Goal: Task Accomplishment & Management: Manage account settings

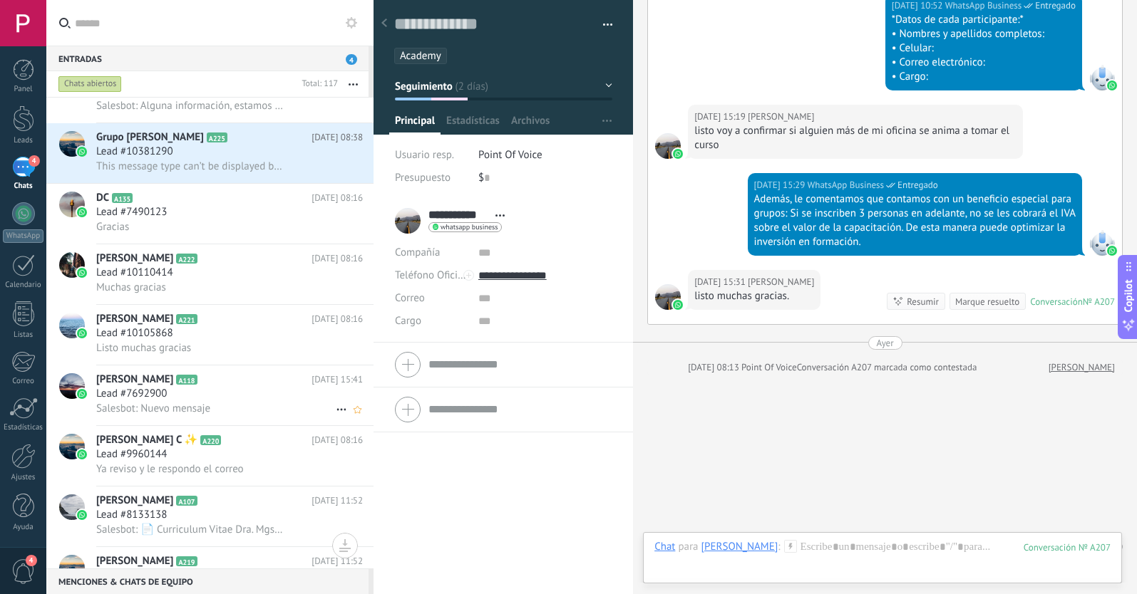
scroll to position [527, 0]
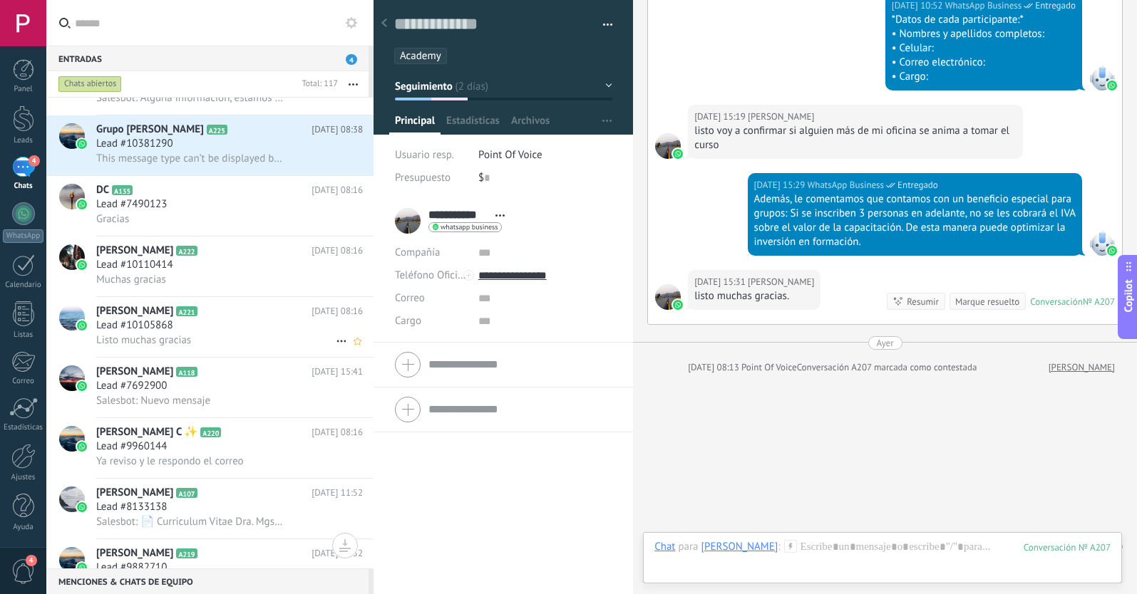
click at [239, 331] on div "Lead #10105868" at bounding box center [229, 326] width 267 height 14
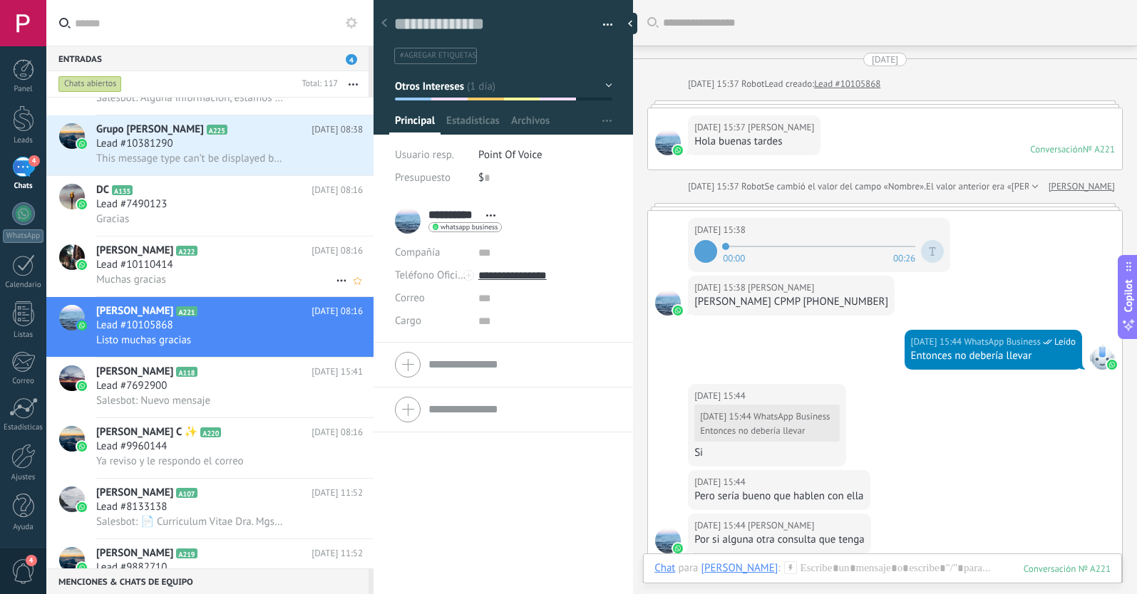
click at [182, 264] on div "Lead #10110414" at bounding box center [229, 265] width 267 height 14
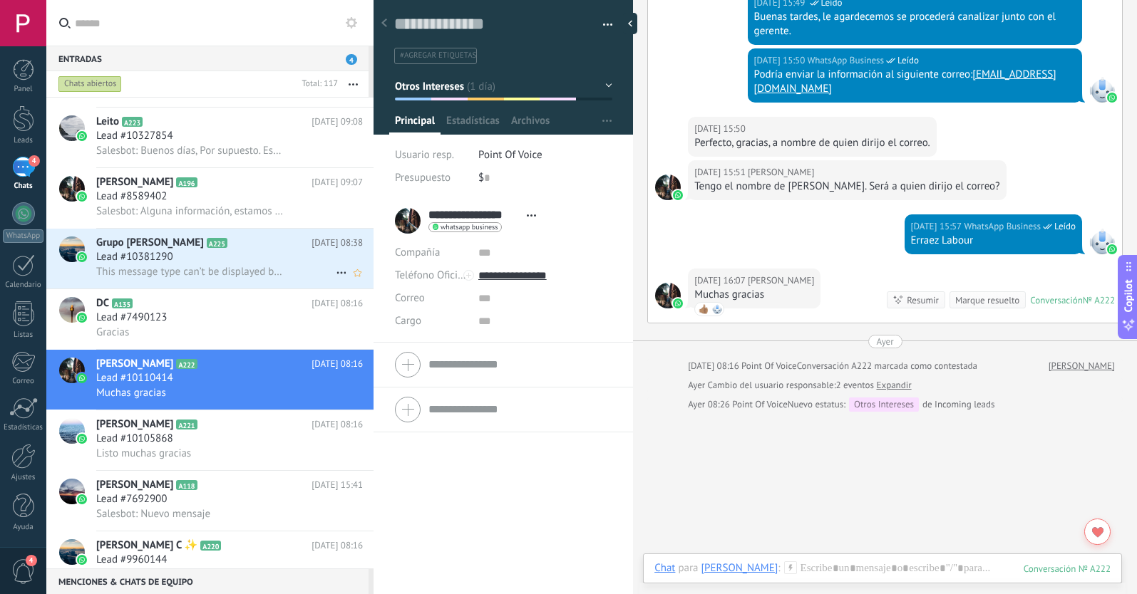
scroll to position [391, 0]
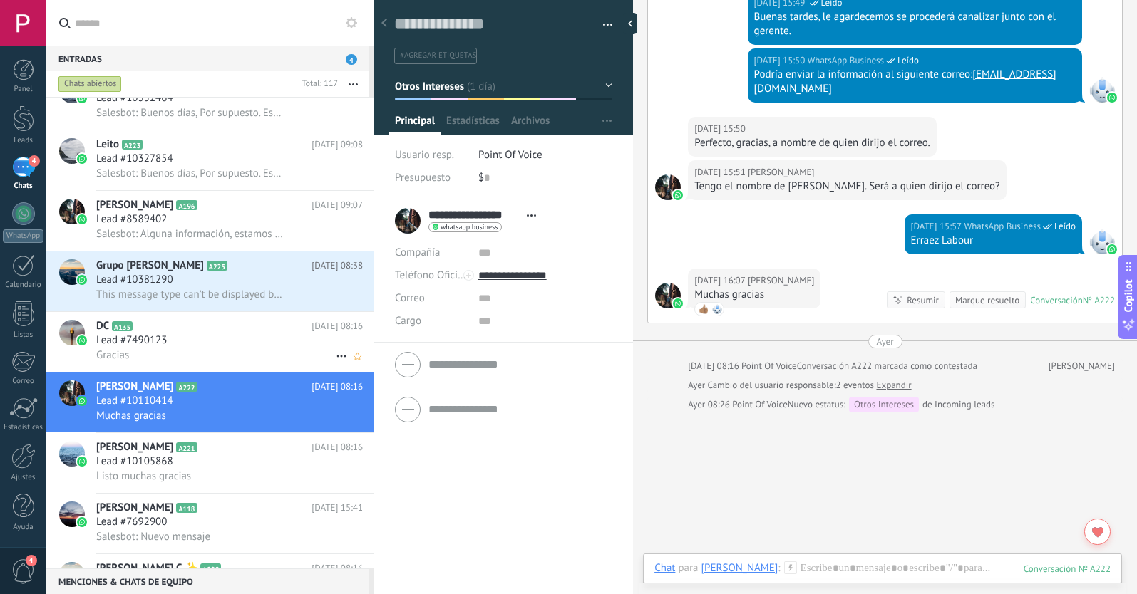
click at [212, 331] on h2 "DC A135" at bounding box center [203, 326] width 215 height 14
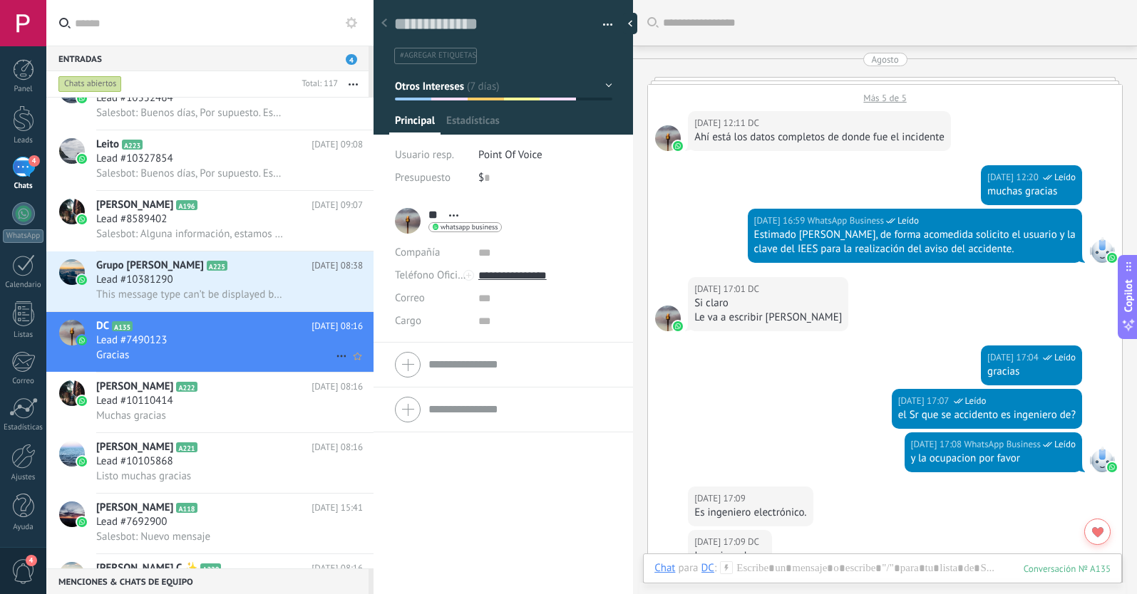
scroll to position [1508, 0]
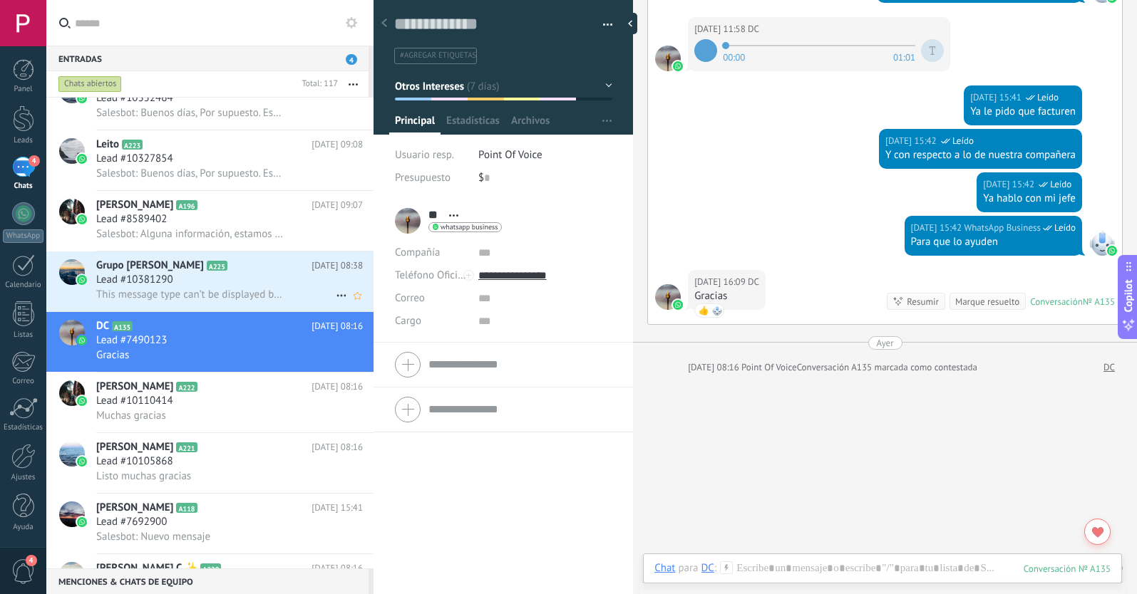
click at [249, 284] on div "Lead #10381290" at bounding box center [229, 280] width 267 height 14
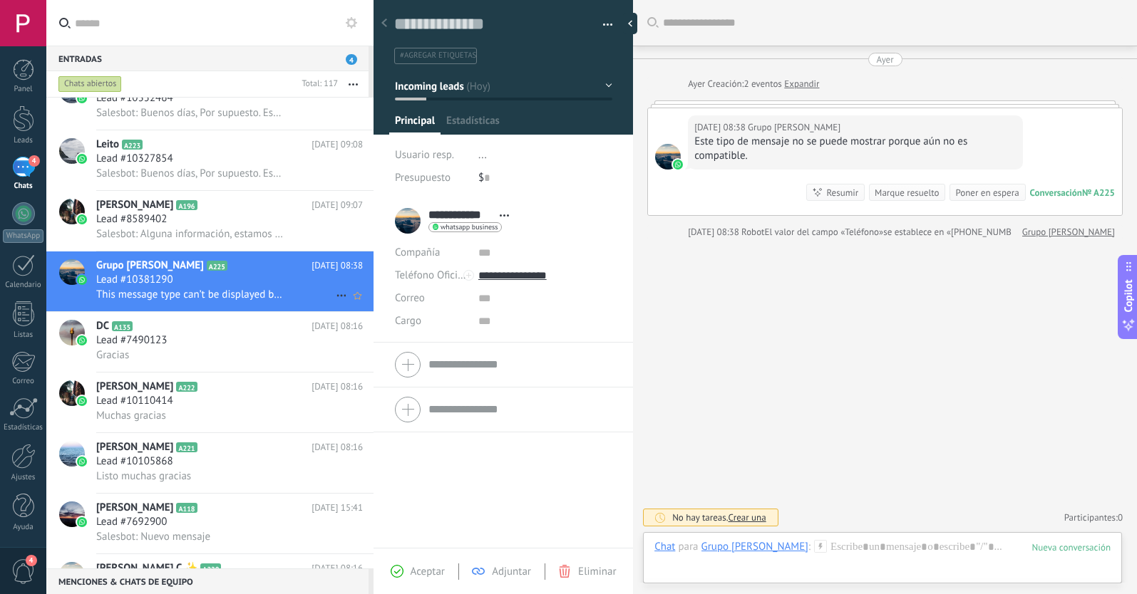
scroll to position [21, 0]
click at [336, 296] on use at bounding box center [340, 296] width 9 height 2
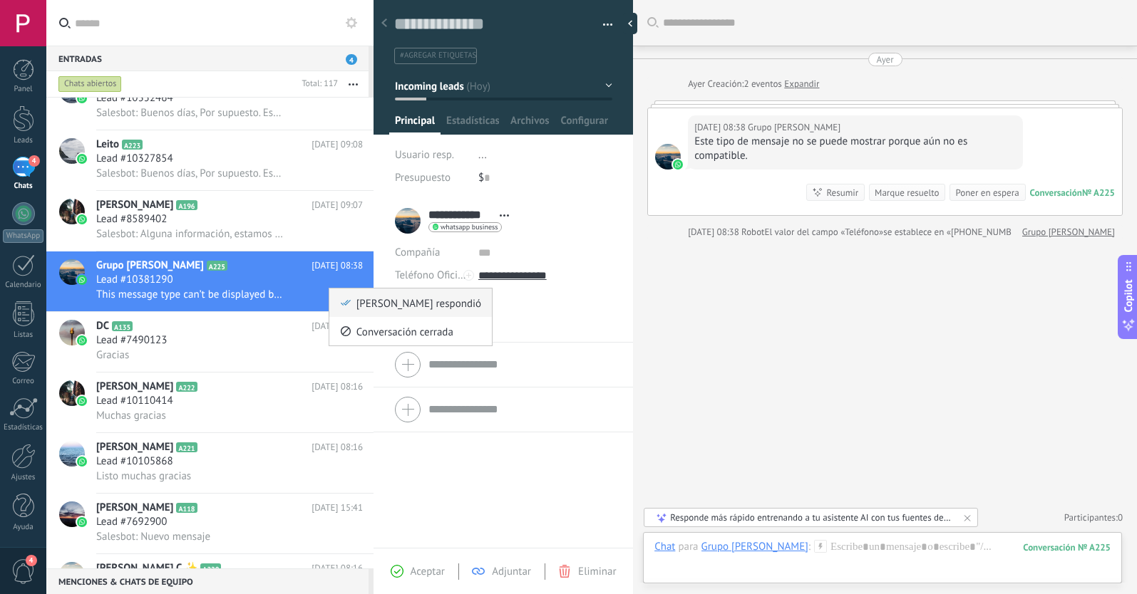
click at [348, 301] on use at bounding box center [346, 303] width 10 height 6
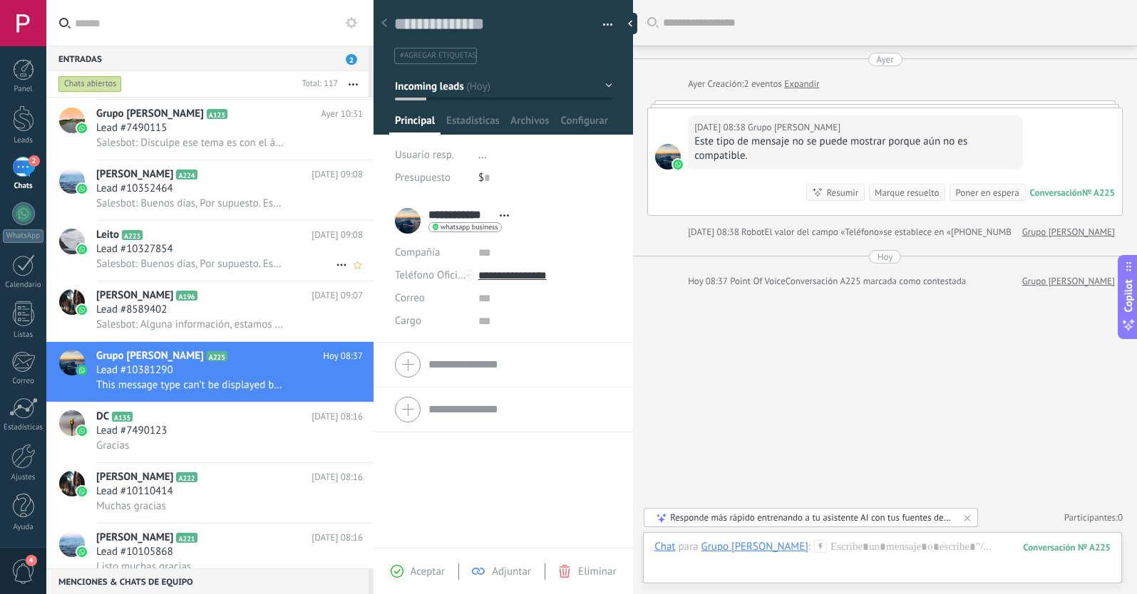
scroll to position [300, 0]
click at [222, 302] on h2 "[PERSON_NAME] A196" at bounding box center [203, 296] width 215 height 14
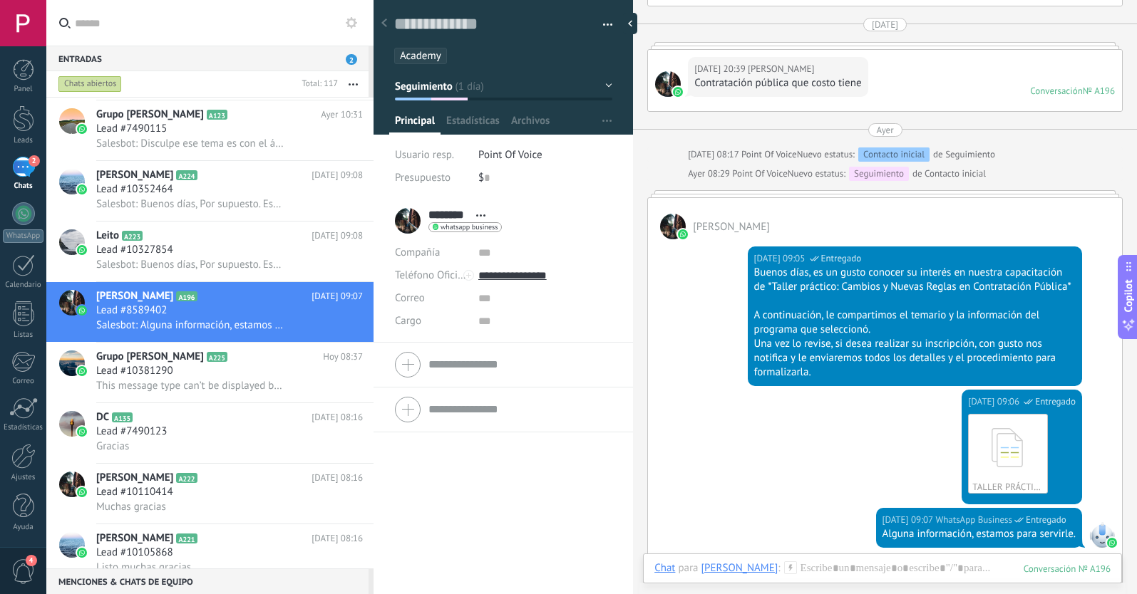
scroll to position [1022, 0]
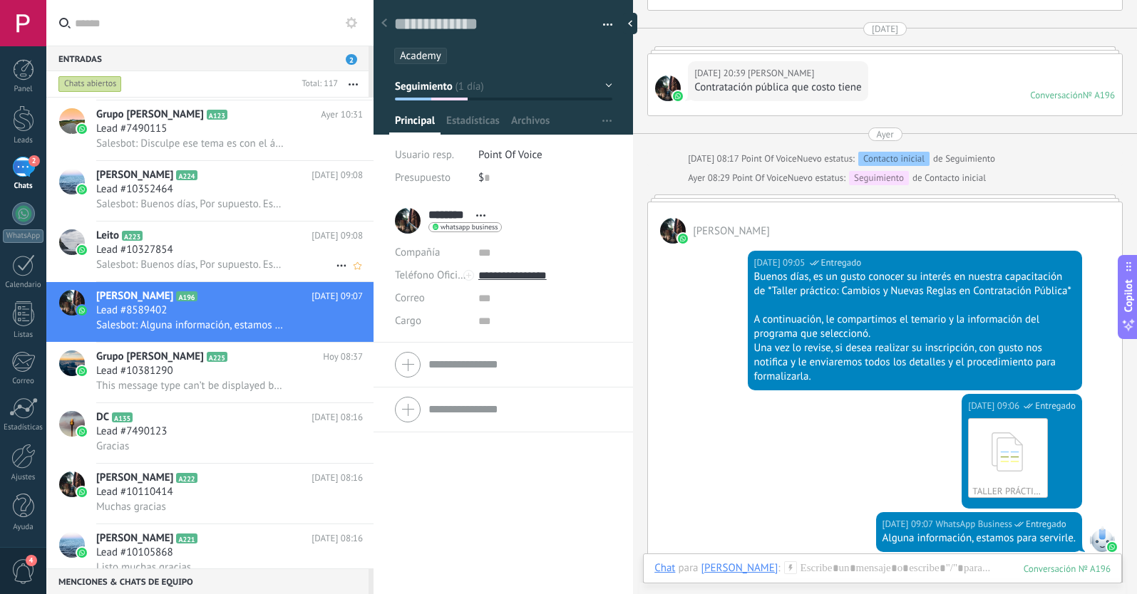
click at [178, 254] on h3 "Lead #10327854" at bounding box center [138, 250] width 84 height 14
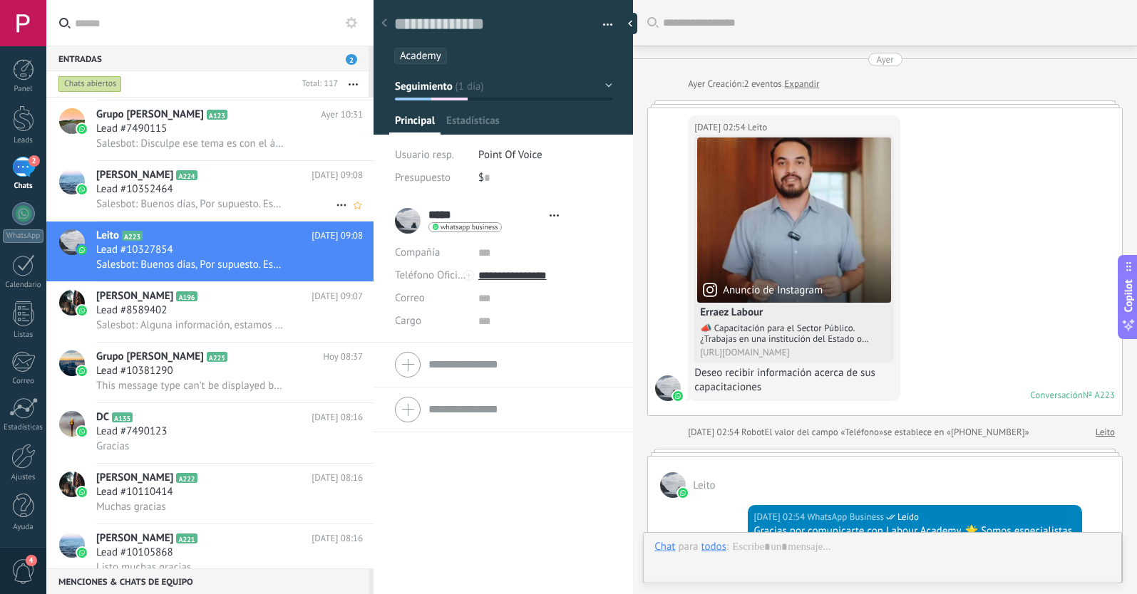
scroll to position [562, 0]
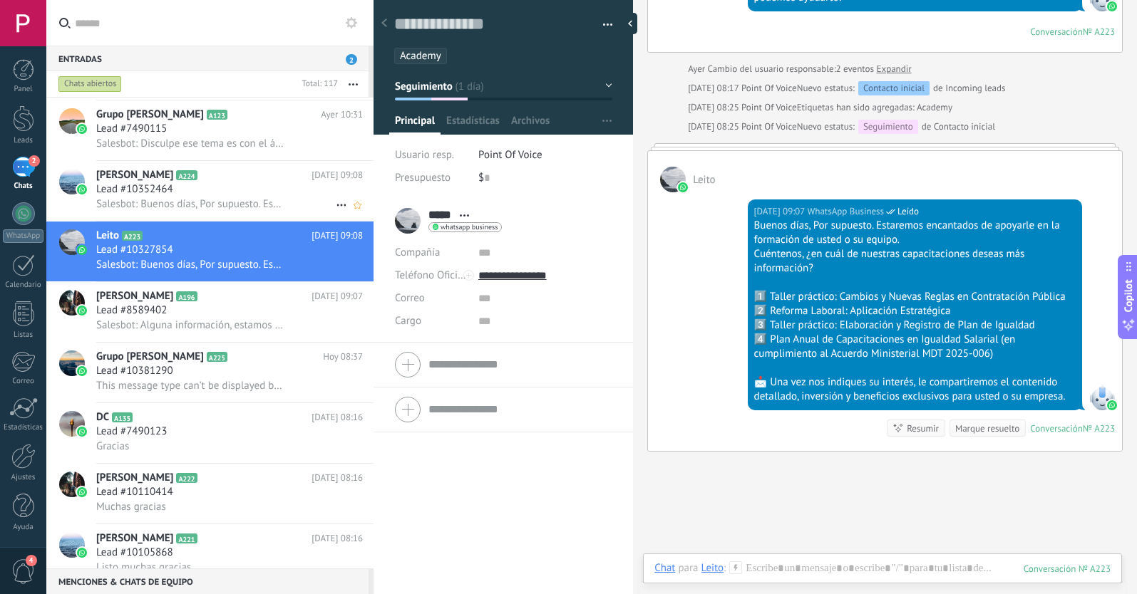
click at [233, 197] on div "Salesbot: Buenos días, Por supuesto. Estaremos encantados de apoyarle en la for…" at bounding box center [229, 204] width 267 height 15
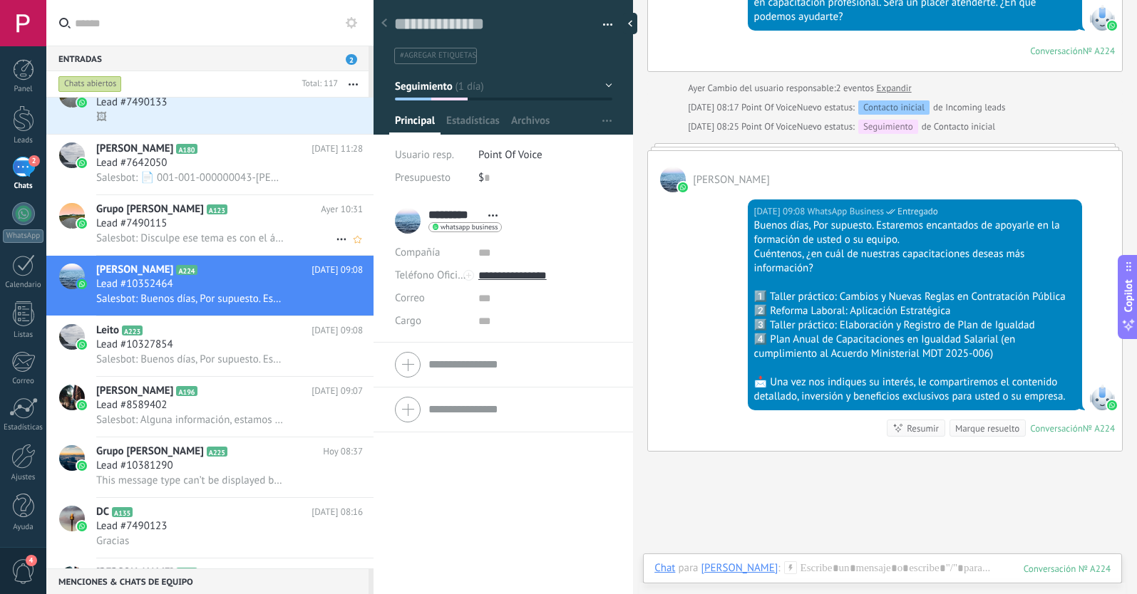
scroll to position [186, 0]
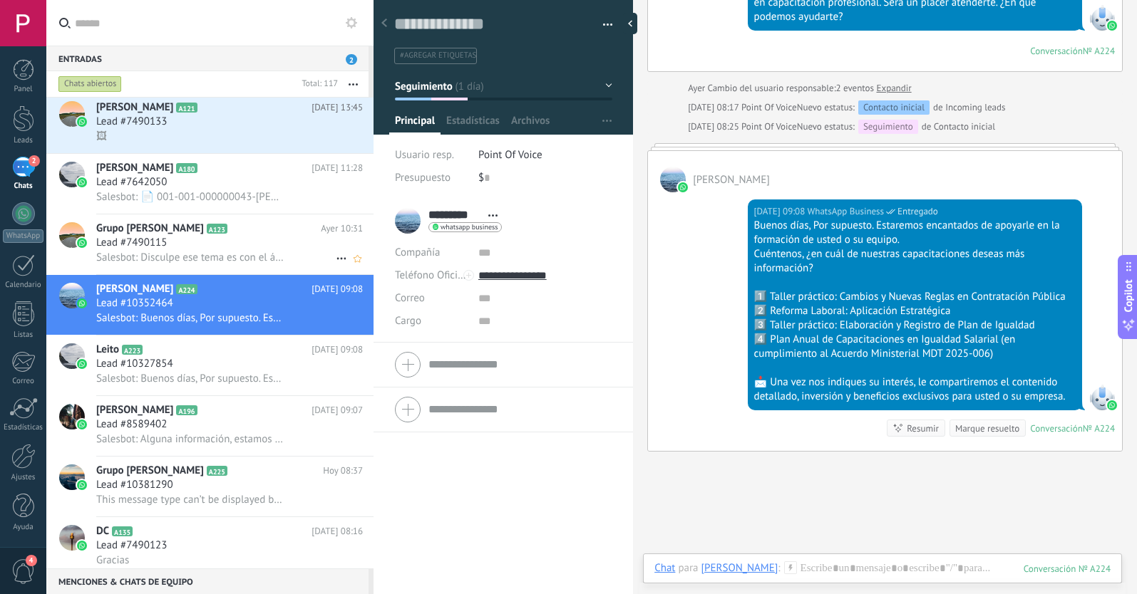
click at [229, 248] on div "Lead #7490115" at bounding box center [229, 243] width 267 height 14
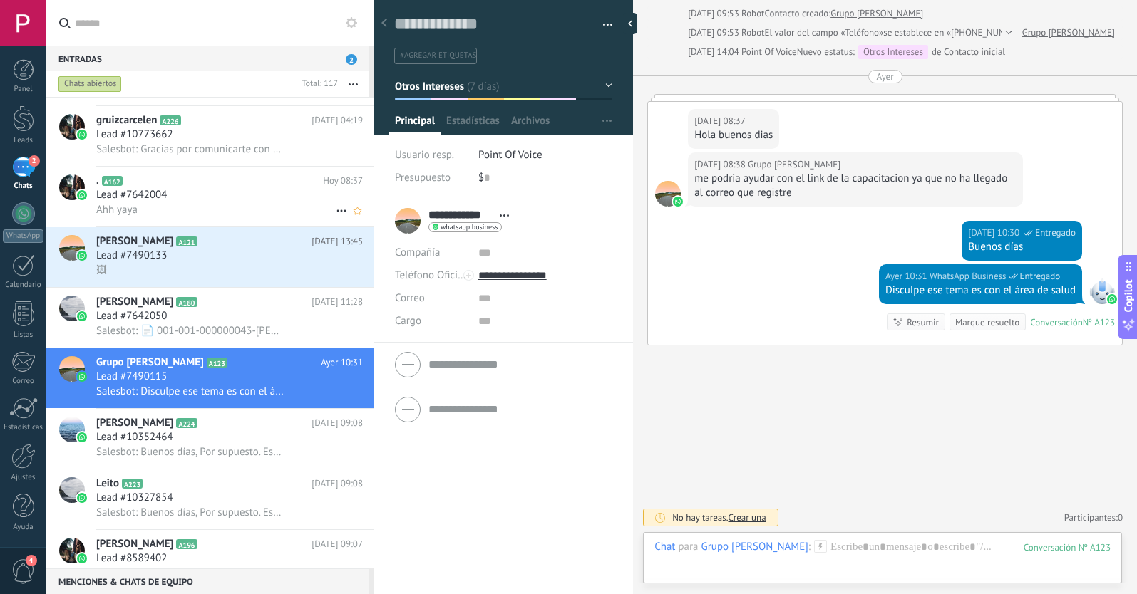
scroll to position [48, 0]
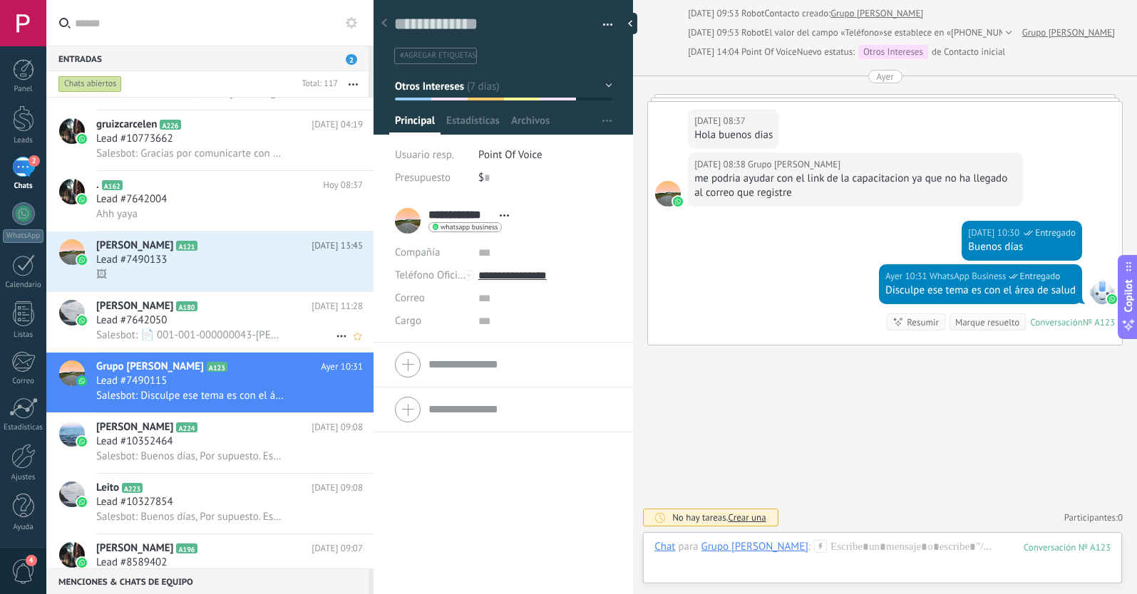
click at [212, 329] on span "Salesbot: 📄 001-001-000000043-[PERSON_NAME] [PERSON_NAME] - CAPACITACION REFORM…" at bounding box center [190, 336] width 188 height 14
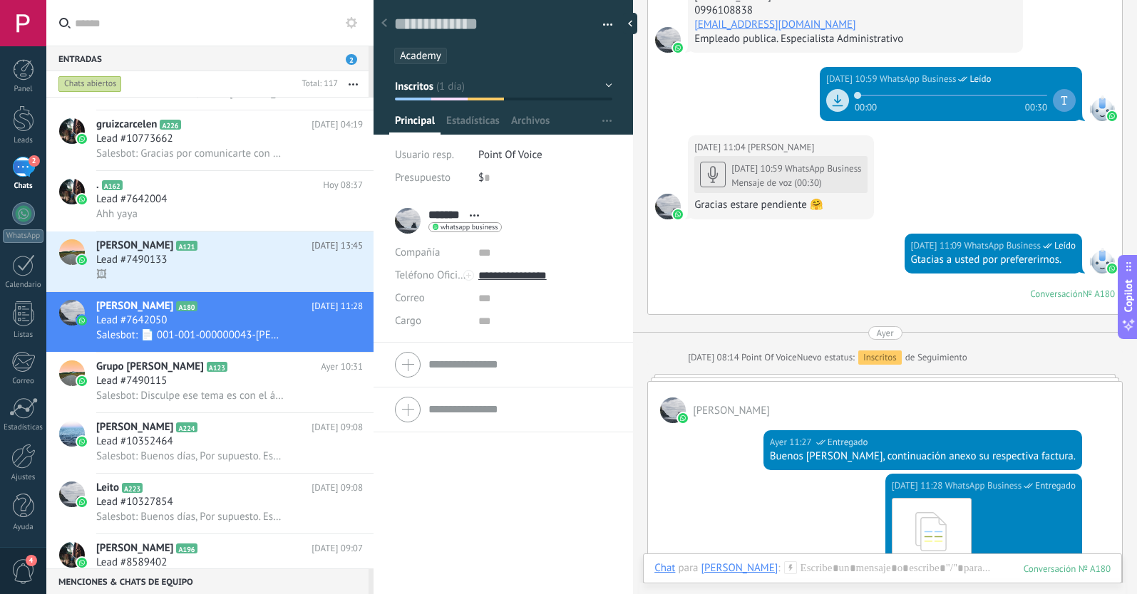
scroll to position [3154, 0]
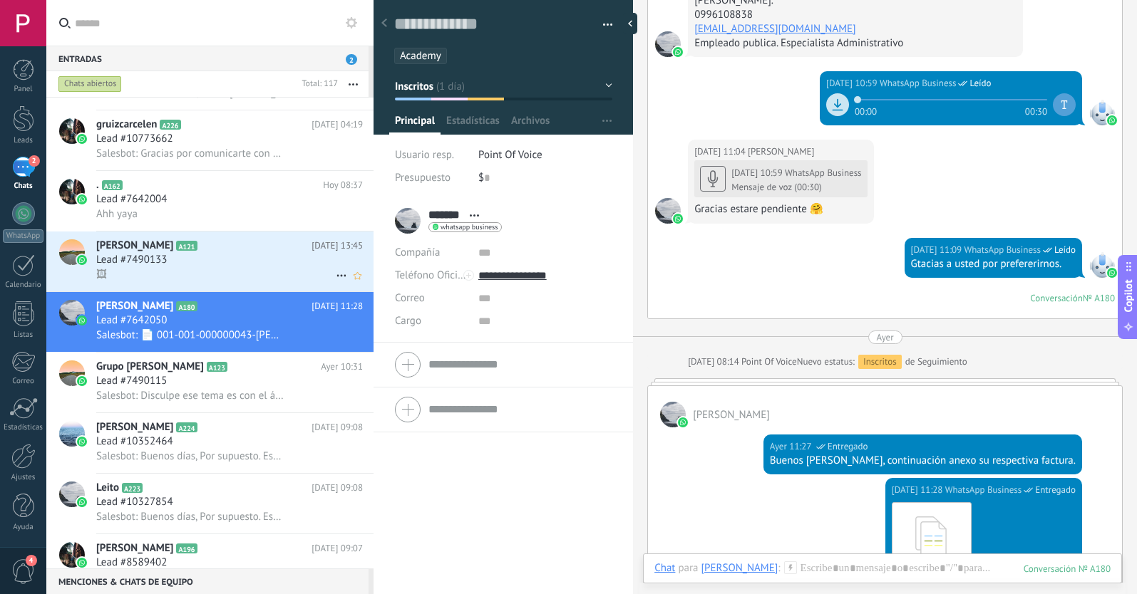
click at [244, 249] on h2 "[PERSON_NAME] A121" at bounding box center [203, 246] width 215 height 14
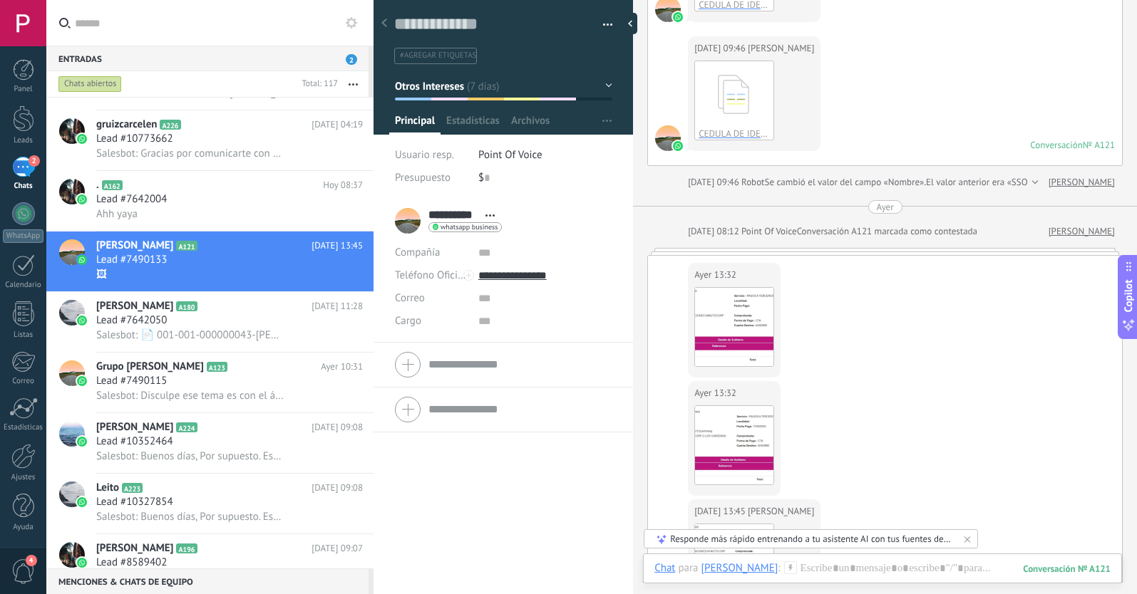
scroll to position [3603, 0]
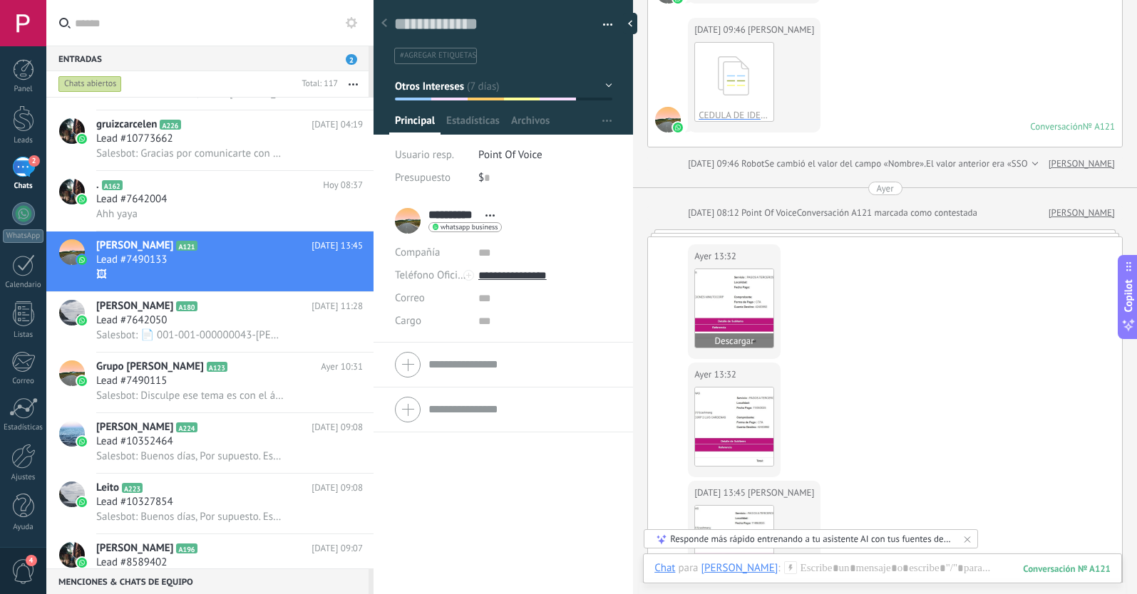
click at [728, 294] on img at bounding box center [734, 308] width 78 height 78
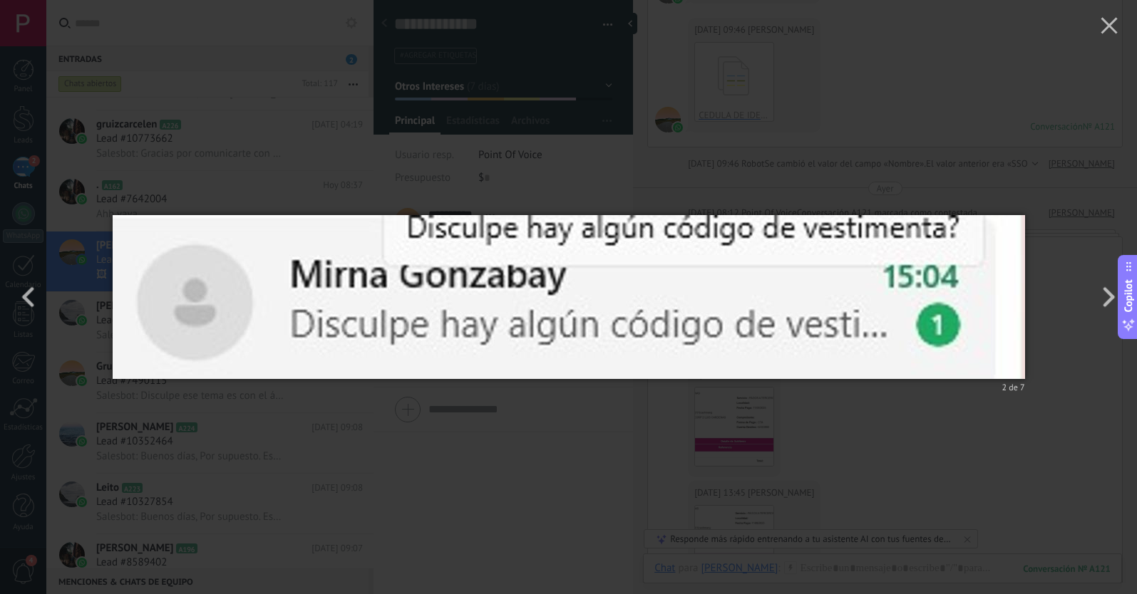
click at [1044, 164] on div "2 de 7" at bounding box center [568, 297] width 1137 height 594
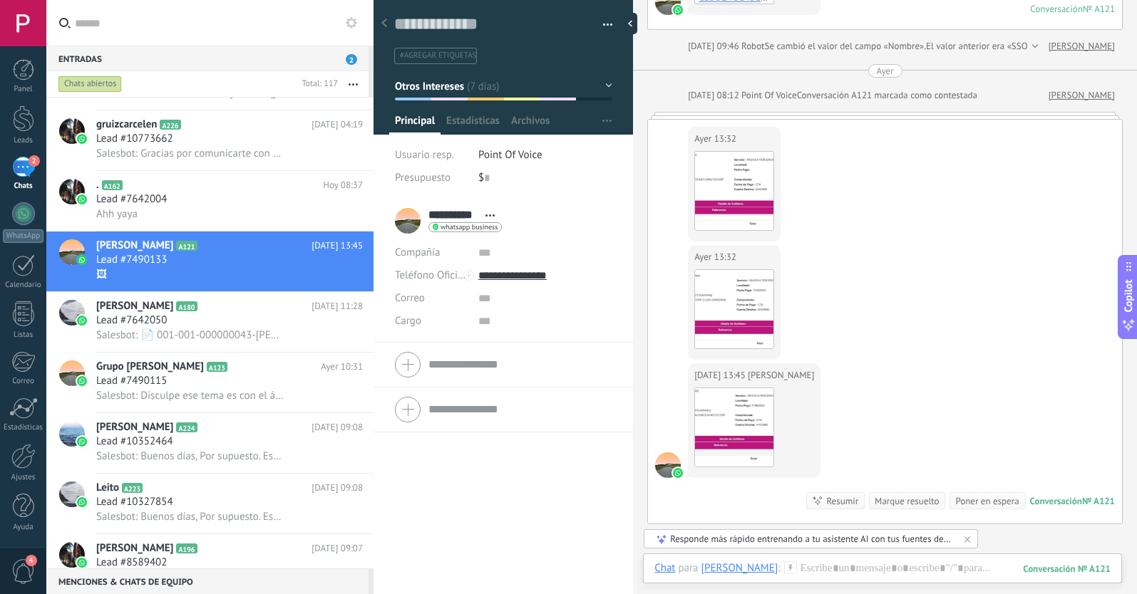
scroll to position [3723, 0]
click at [732, 197] on img at bounding box center [734, 189] width 78 height 78
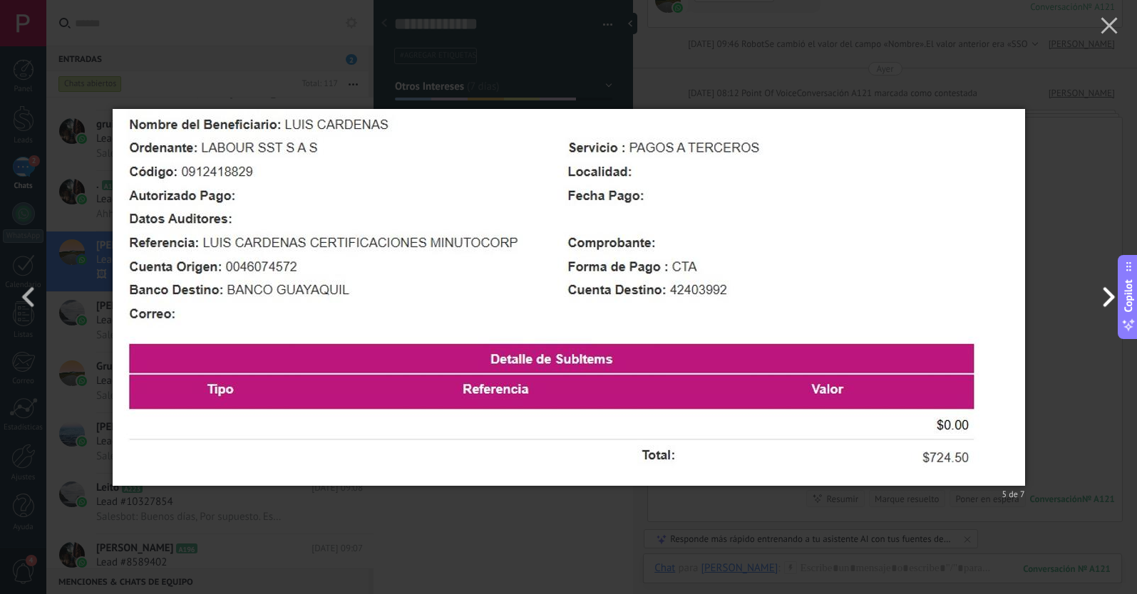
click at [1100, 297] on button "button" at bounding box center [1105, 297] width 64 height 78
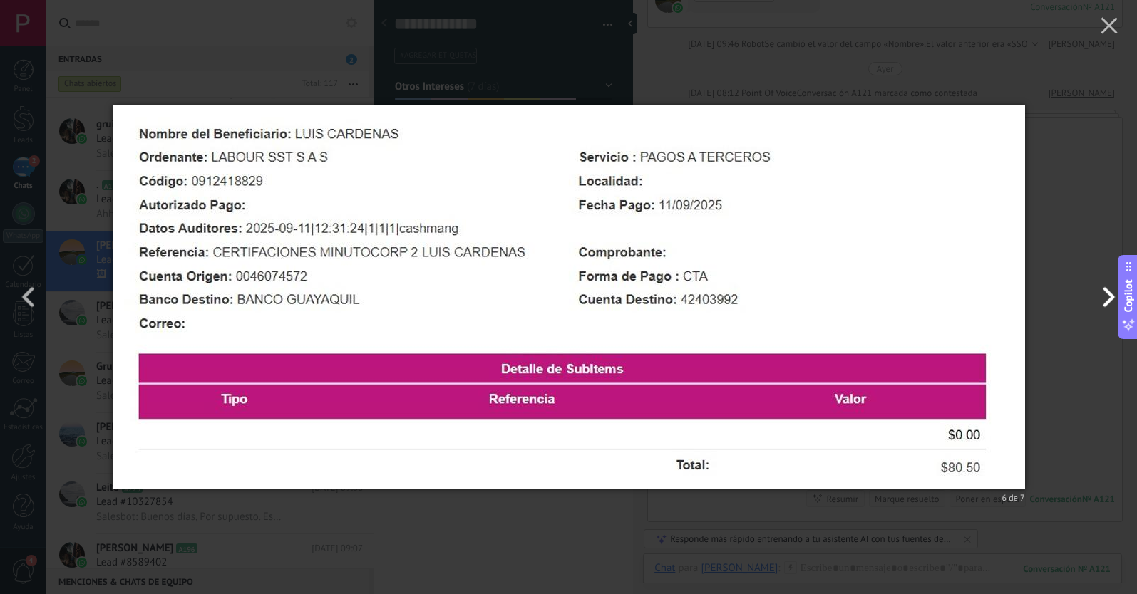
click at [1100, 297] on button "button" at bounding box center [1105, 297] width 64 height 78
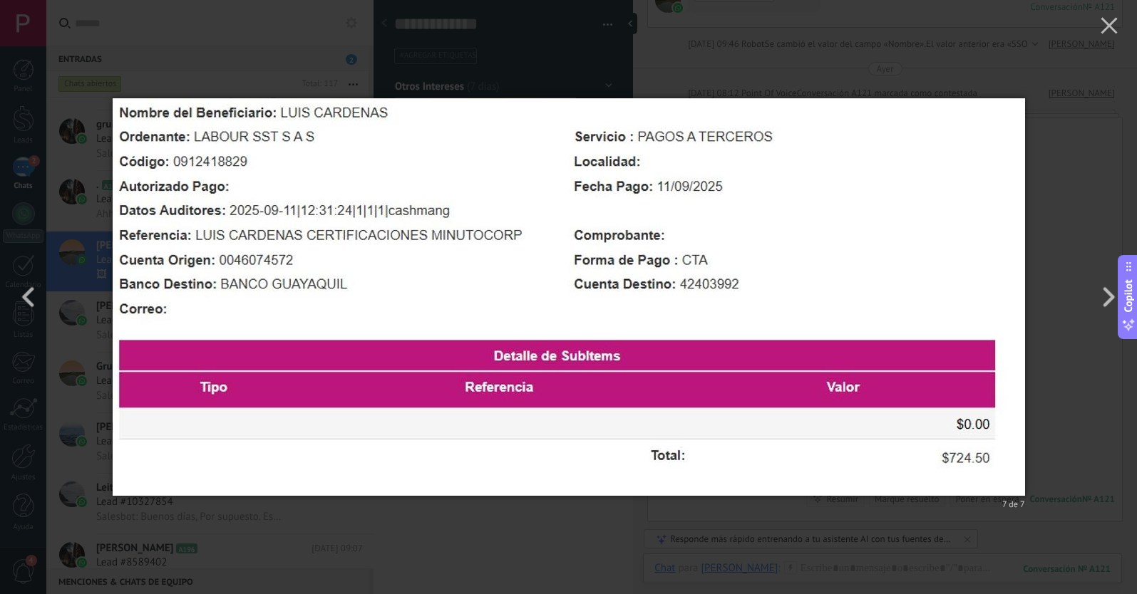
click at [1066, 202] on div "7 de 7" at bounding box center [568, 297] width 1137 height 594
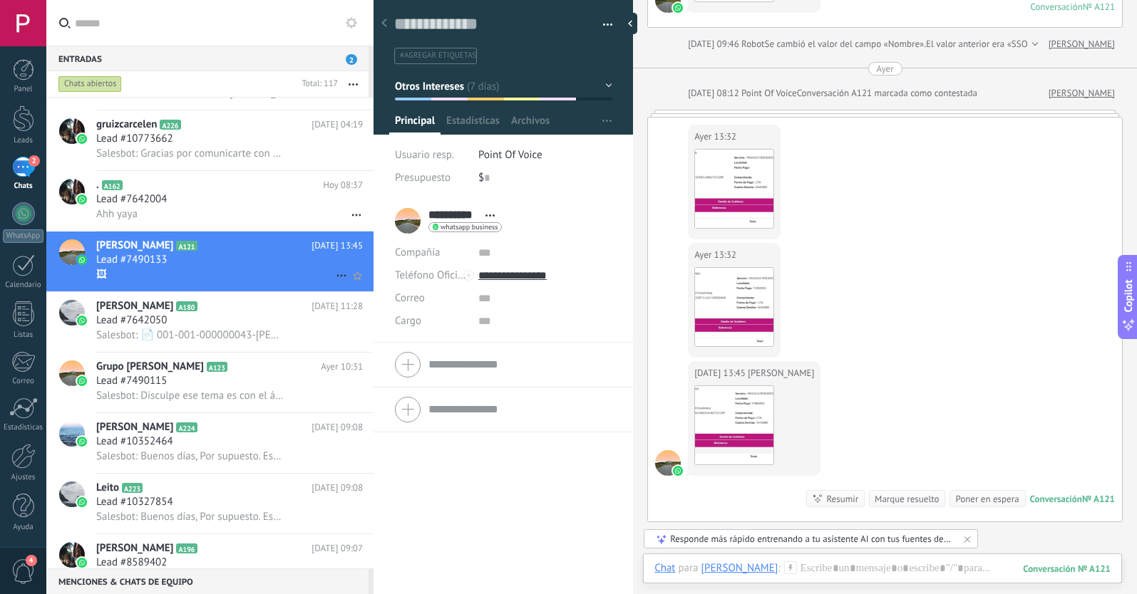
click at [334, 274] on icon at bounding box center [341, 275] width 17 height 17
click at [346, 284] on use at bounding box center [346, 283] width 10 height 6
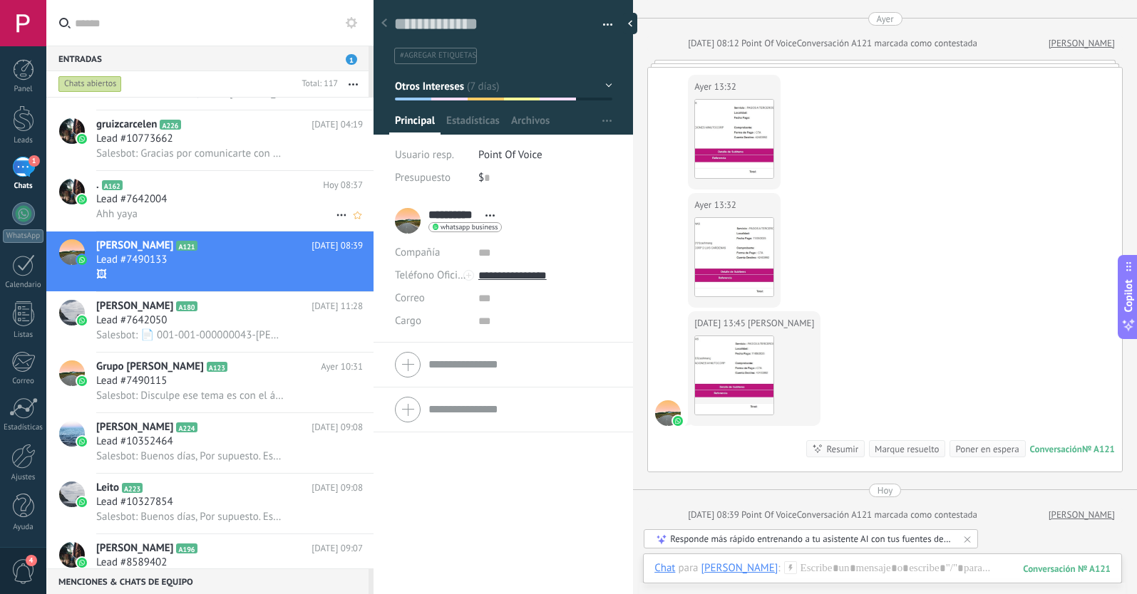
click at [254, 209] on div "Ahh yaya" at bounding box center [229, 214] width 267 height 15
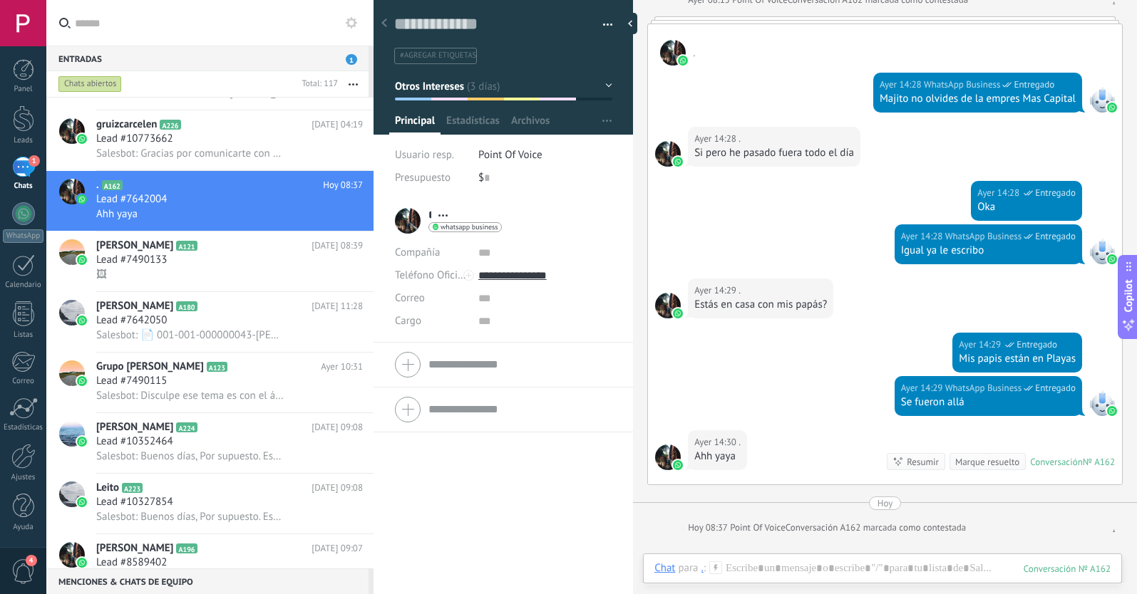
scroll to position [702, 0]
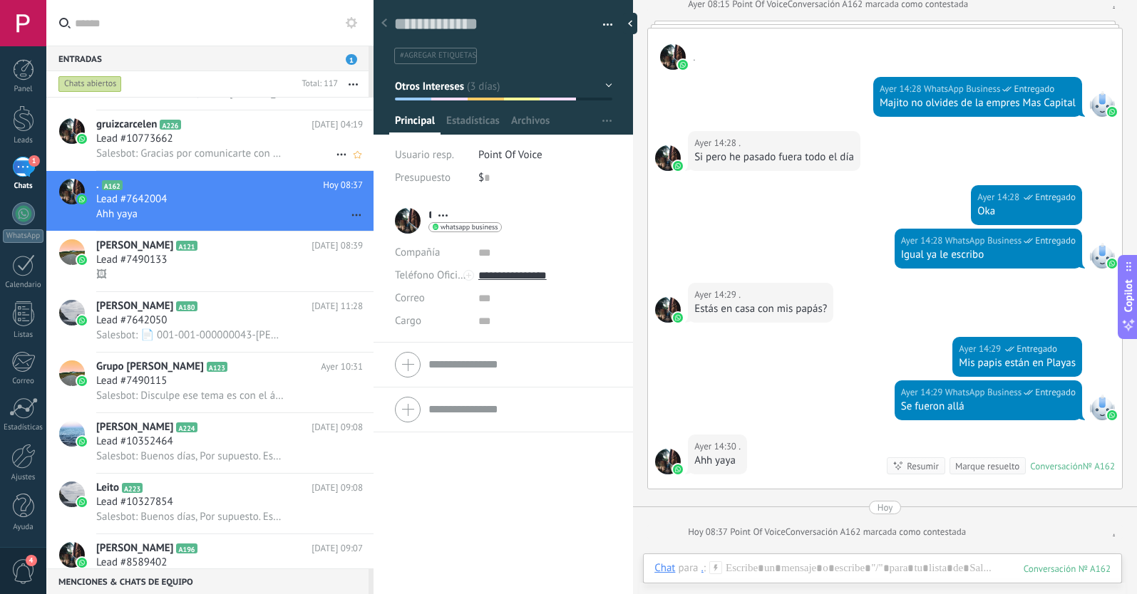
click at [224, 138] on div "Lead #10773662" at bounding box center [229, 139] width 267 height 14
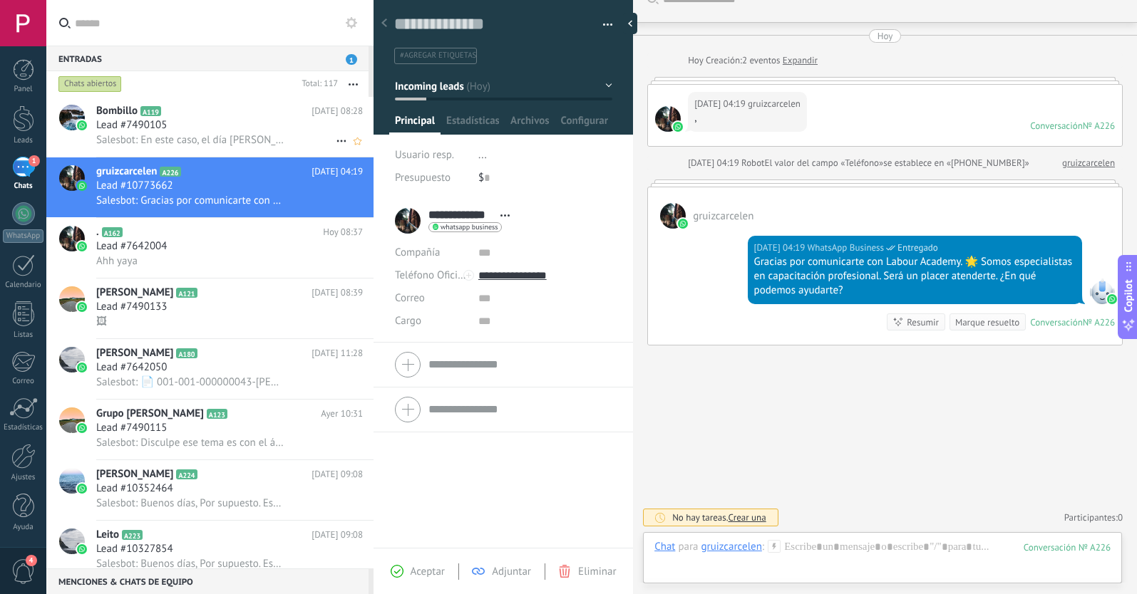
click at [248, 125] on div "Lead #7490105" at bounding box center [229, 125] width 267 height 14
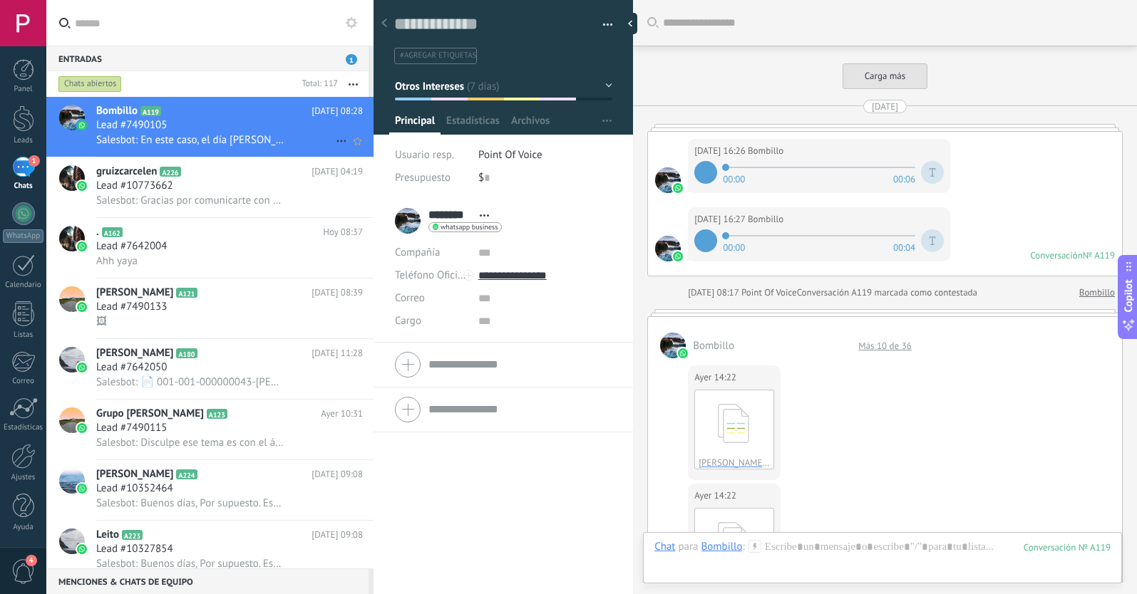
scroll to position [1167, 0]
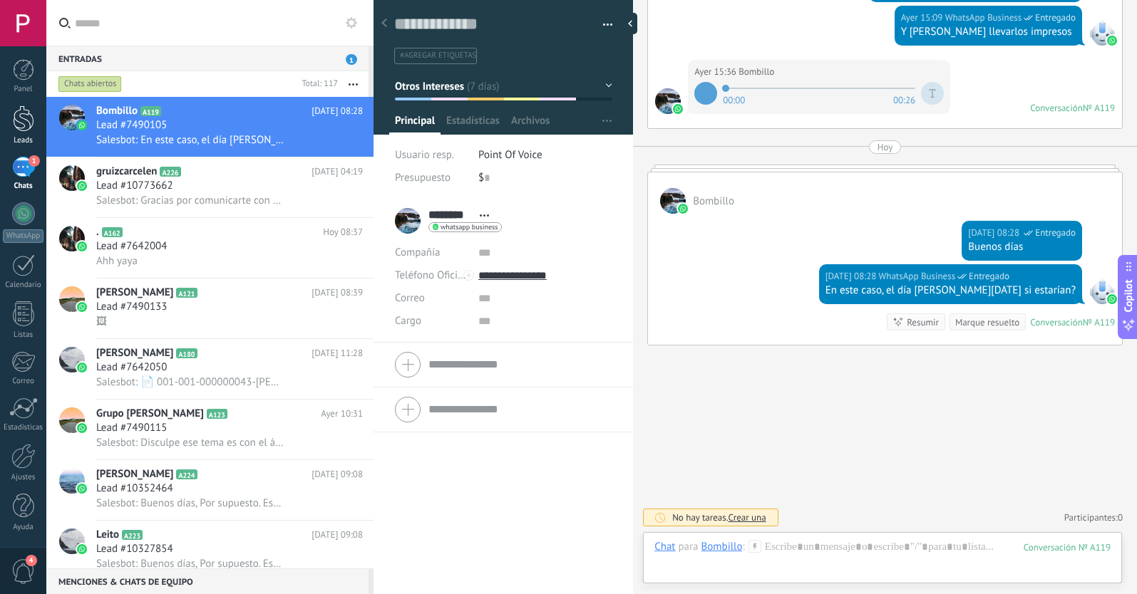
click at [24, 118] on div at bounding box center [23, 118] width 21 height 26
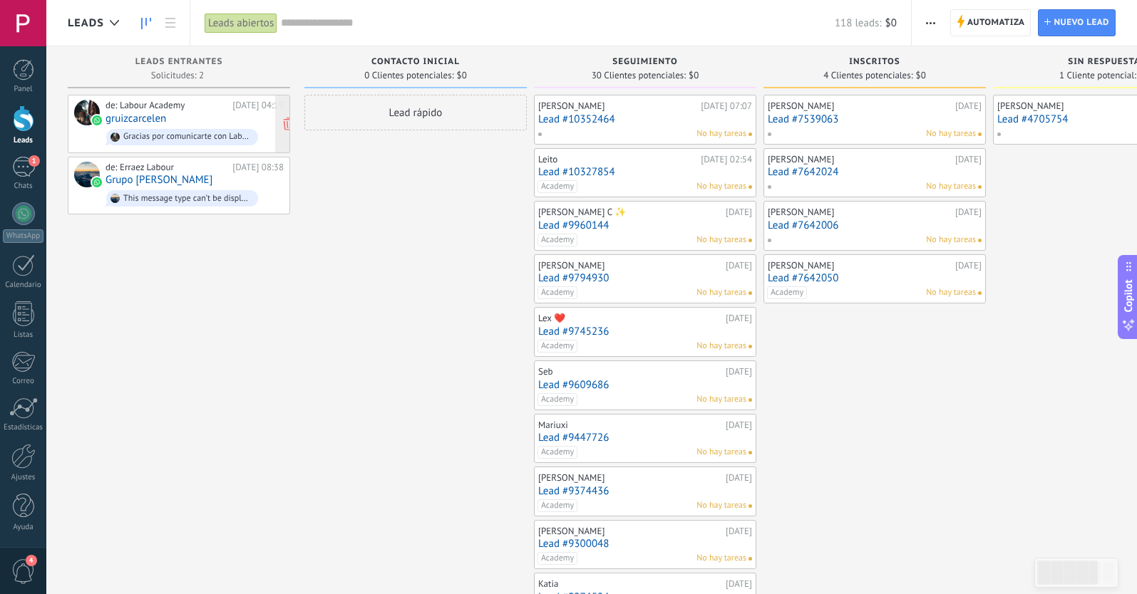
click at [140, 119] on link "gruizcarcelen" at bounding box center [135, 119] width 61 height 12
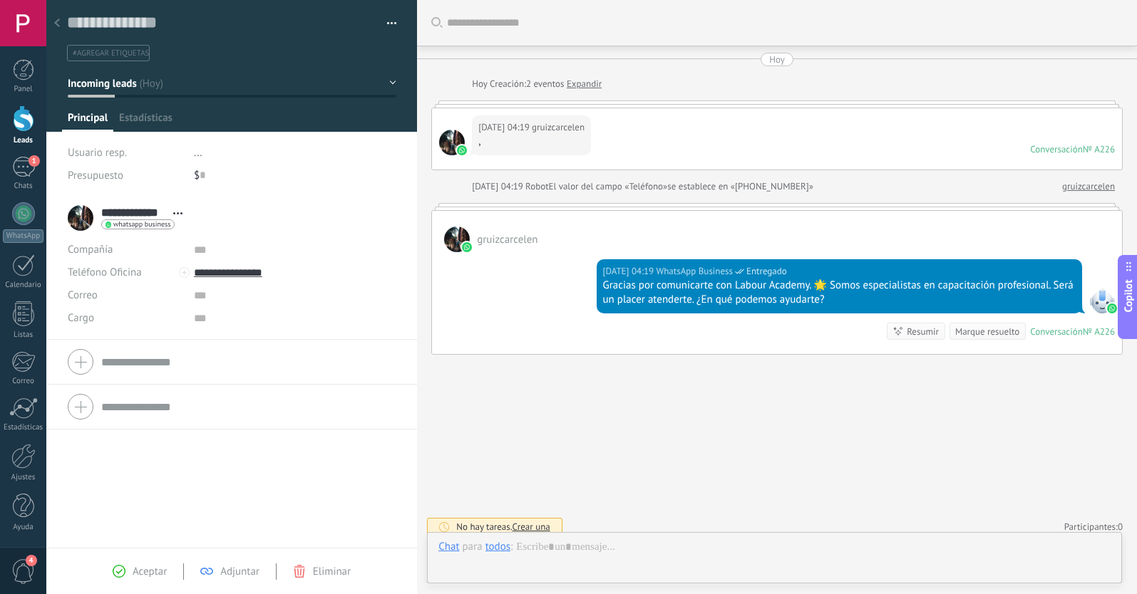
scroll to position [9, 0]
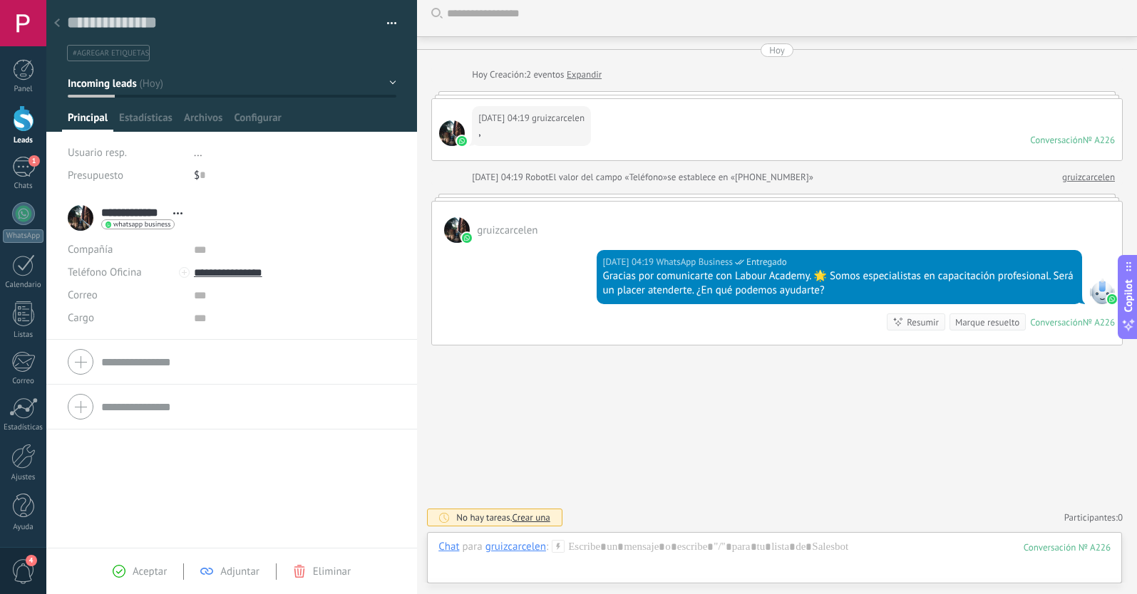
click at [56, 25] on use at bounding box center [57, 23] width 6 height 9
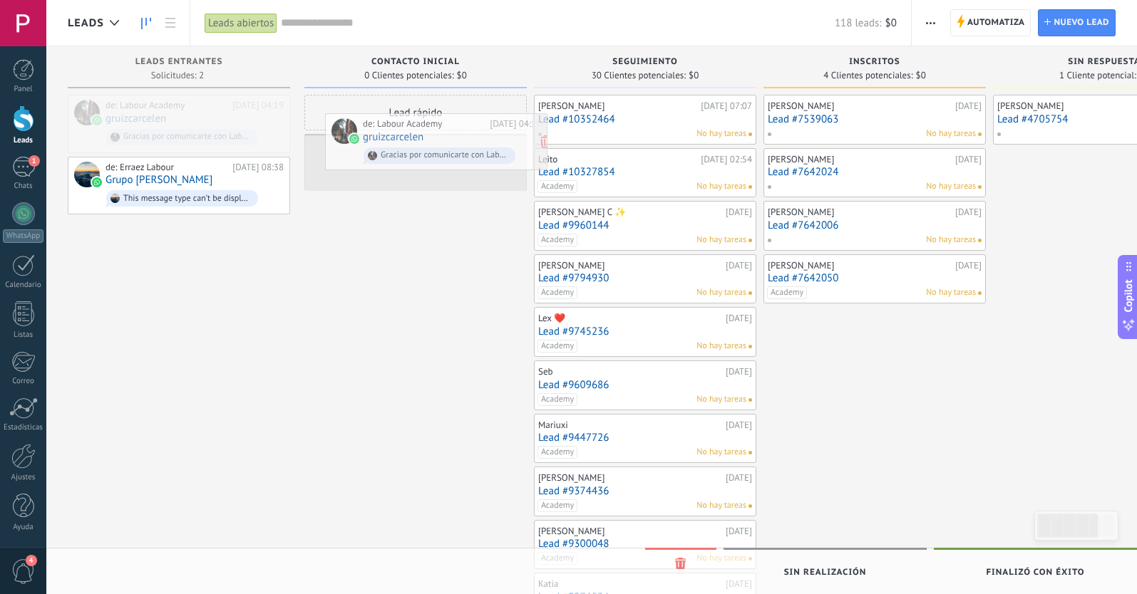
drag, startPoint x: 145, startPoint y: 120, endPoint x: 386, endPoint y: 141, distance: 241.8
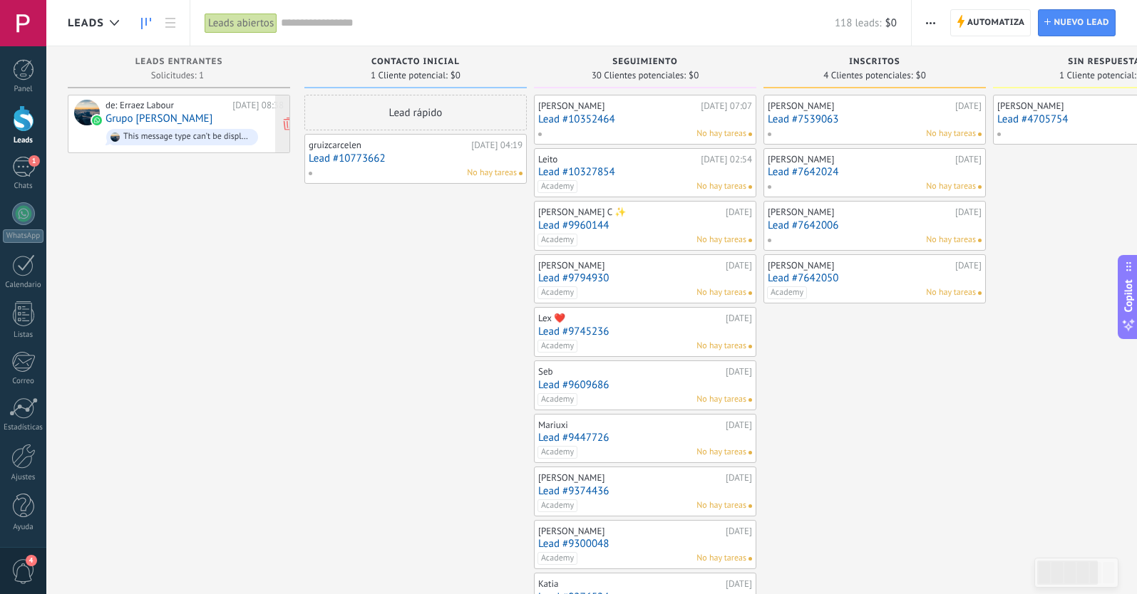
click at [130, 114] on link "Grupo [PERSON_NAME]" at bounding box center [158, 119] width 107 height 12
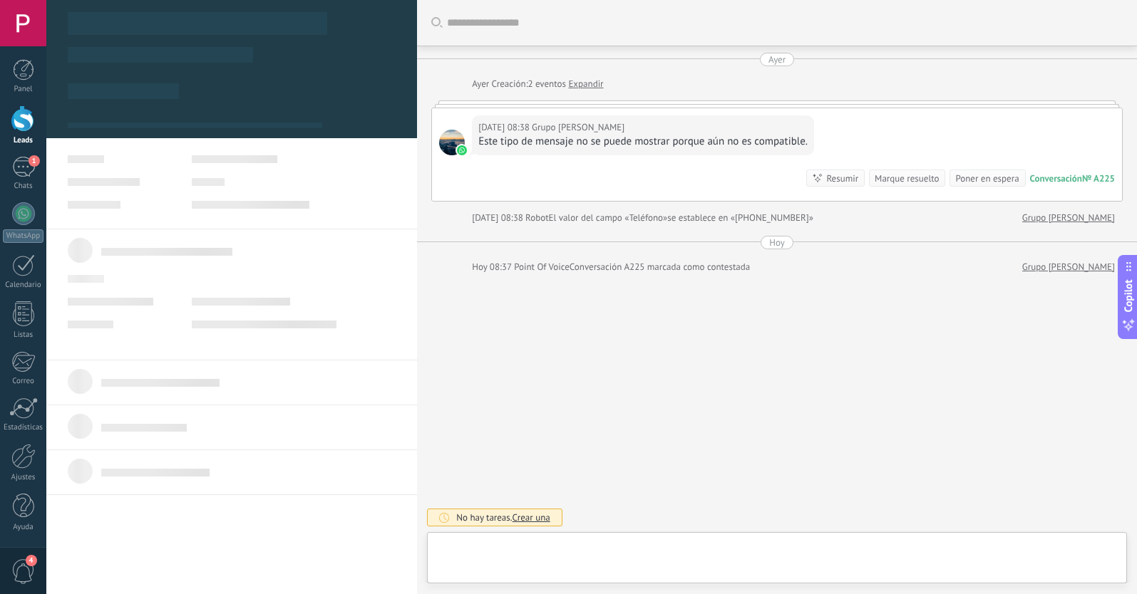
type textarea "**********"
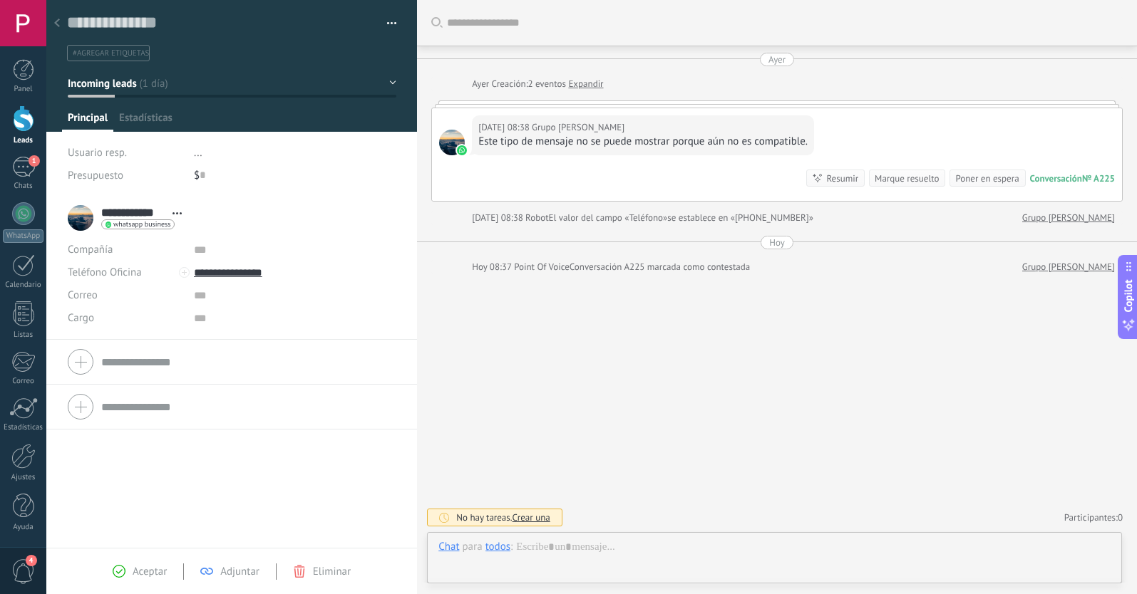
scroll to position [21, 0]
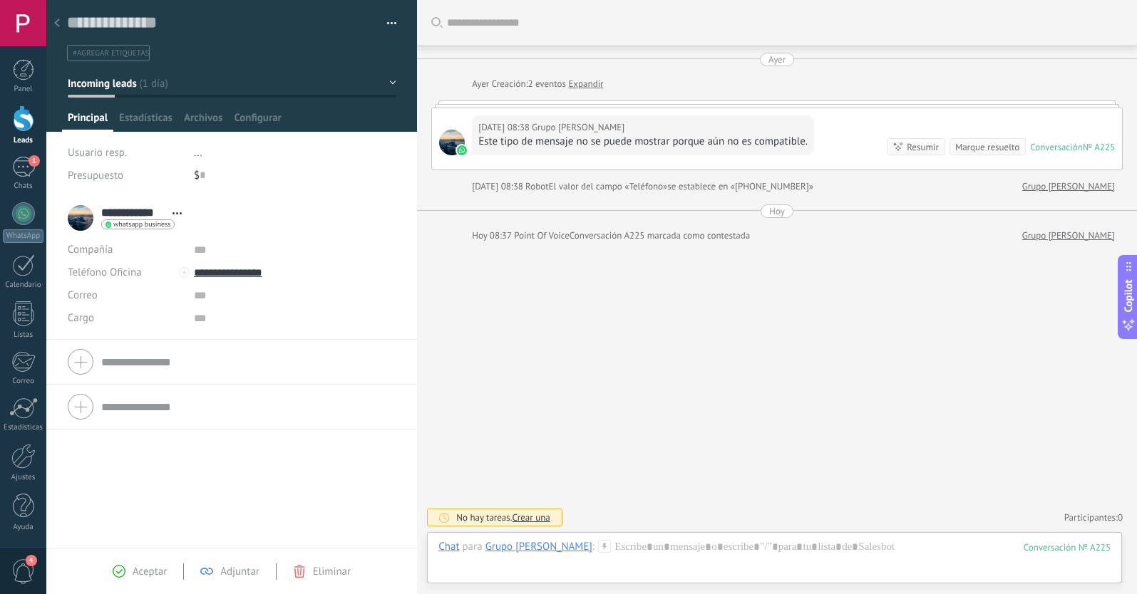
click at [149, 89] on button "Incoming leads" at bounding box center [232, 84] width 329 height 26
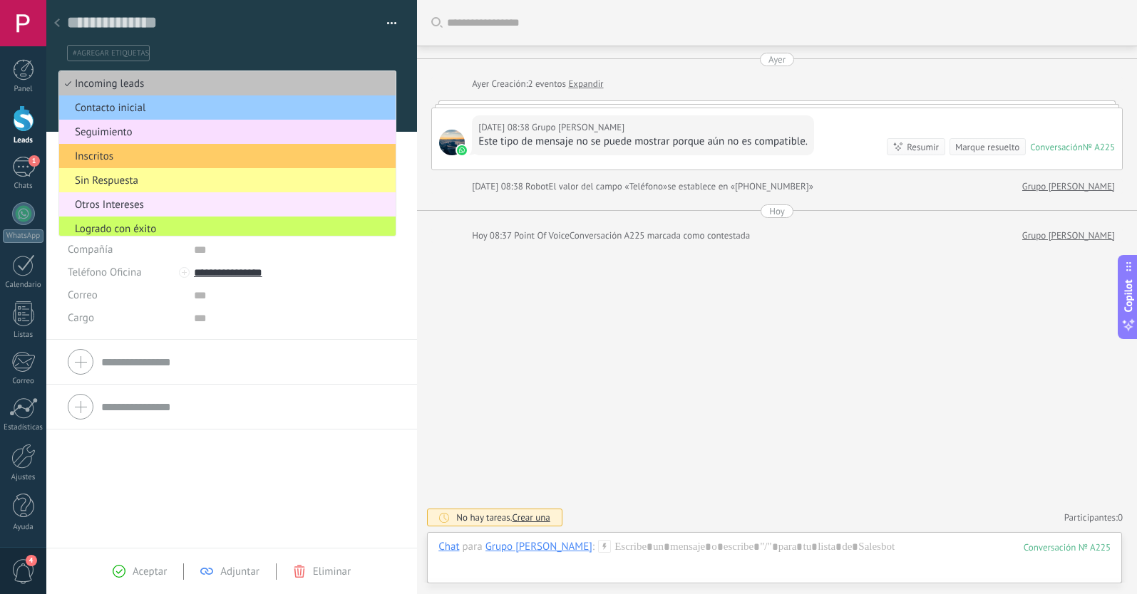
click at [131, 209] on span "Otros Intereses" at bounding box center [225, 205] width 332 height 14
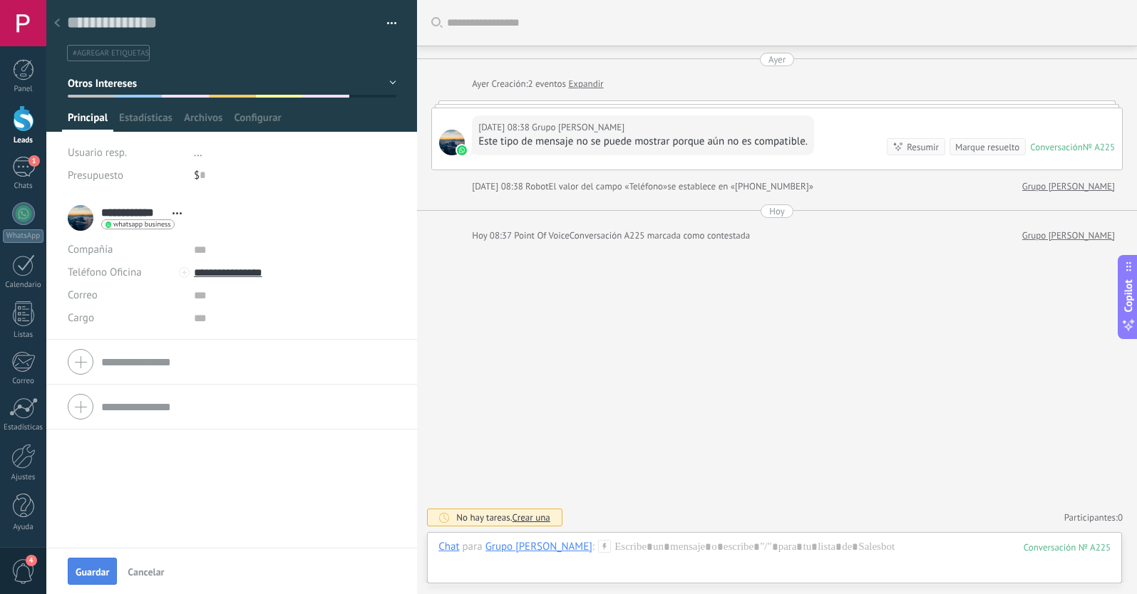
click at [91, 571] on span "Guardar" at bounding box center [92, 572] width 33 height 10
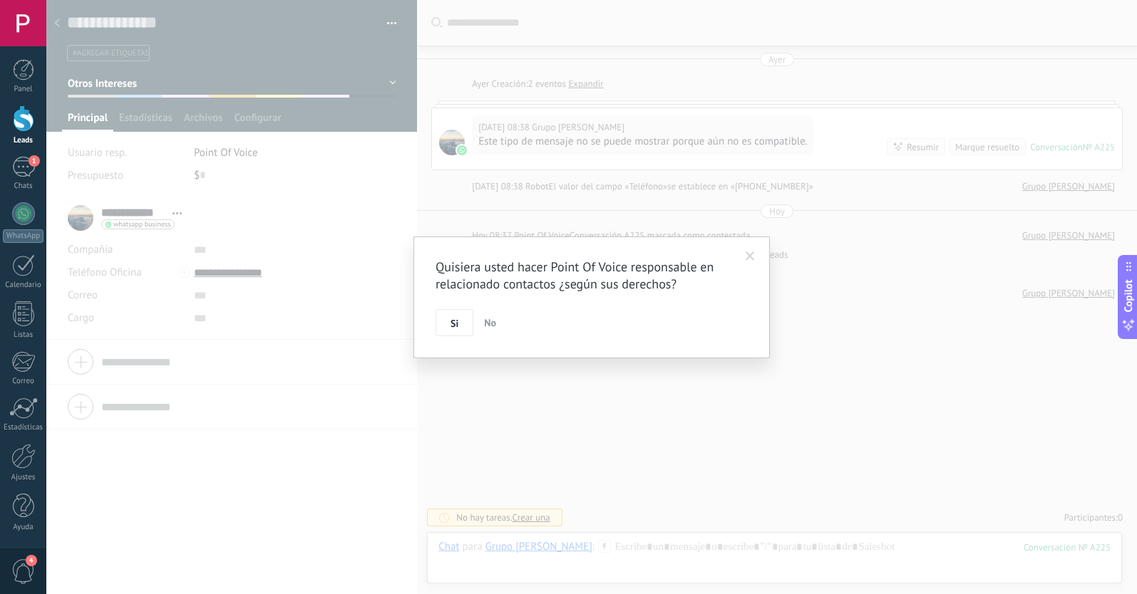
click at [57, 23] on div "Quisiera usted hacer Point Of Voice responsable en relacionado contactos ¿según…" at bounding box center [591, 297] width 1090 height 594
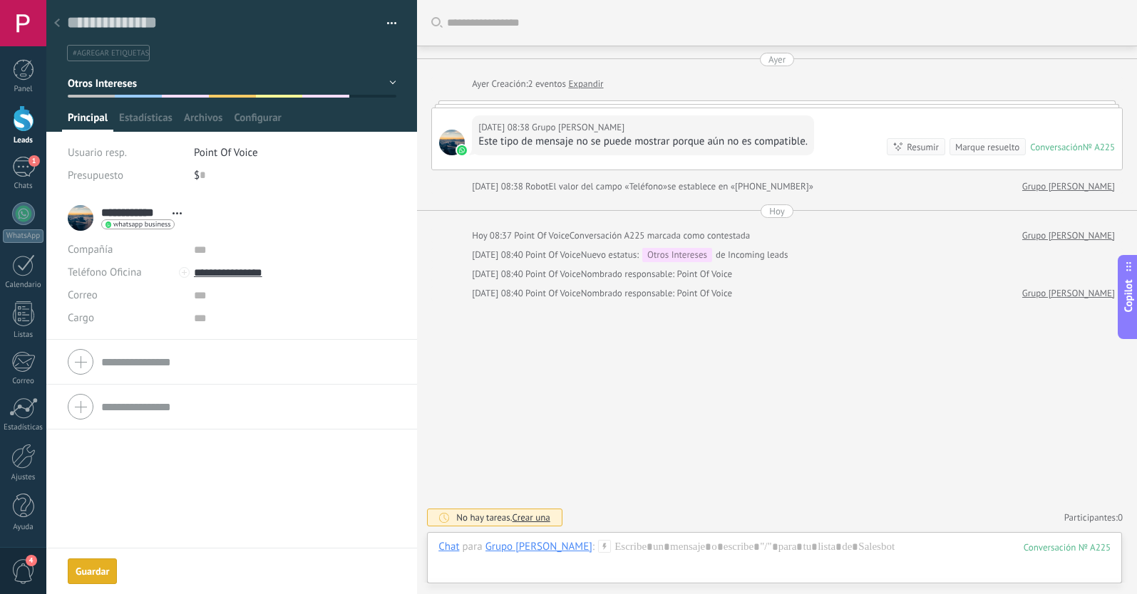
click at [58, 25] on icon at bounding box center [57, 23] width 6 height 9
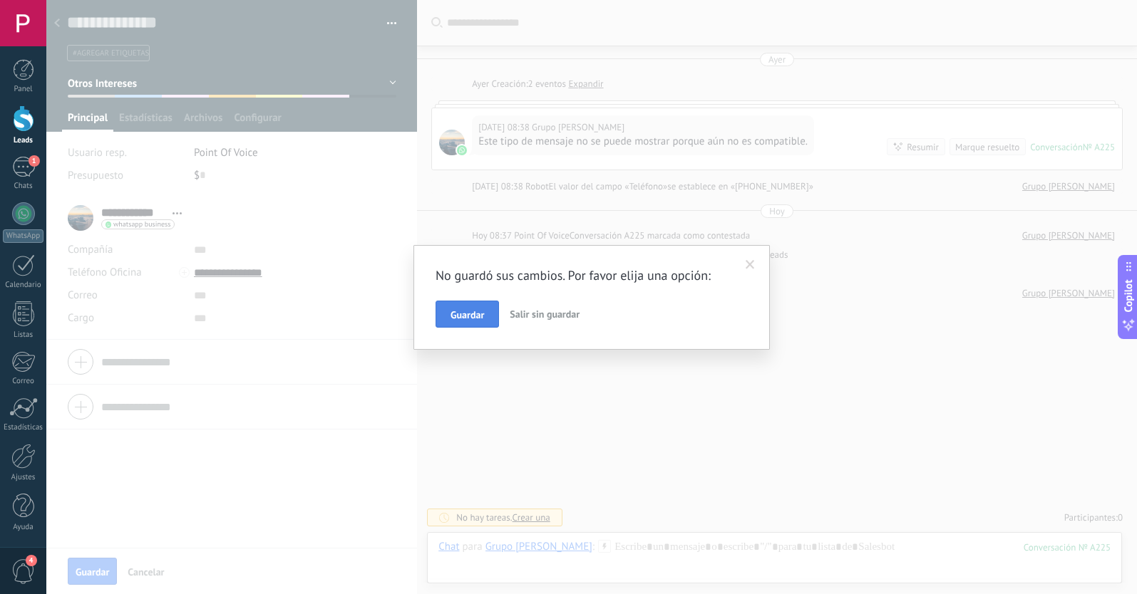
click at [470, 311] on span "Guardar" at bounding box center [466, 315] width 33 height 10
